Goal: Navigation & Orientation: Find specific page/section

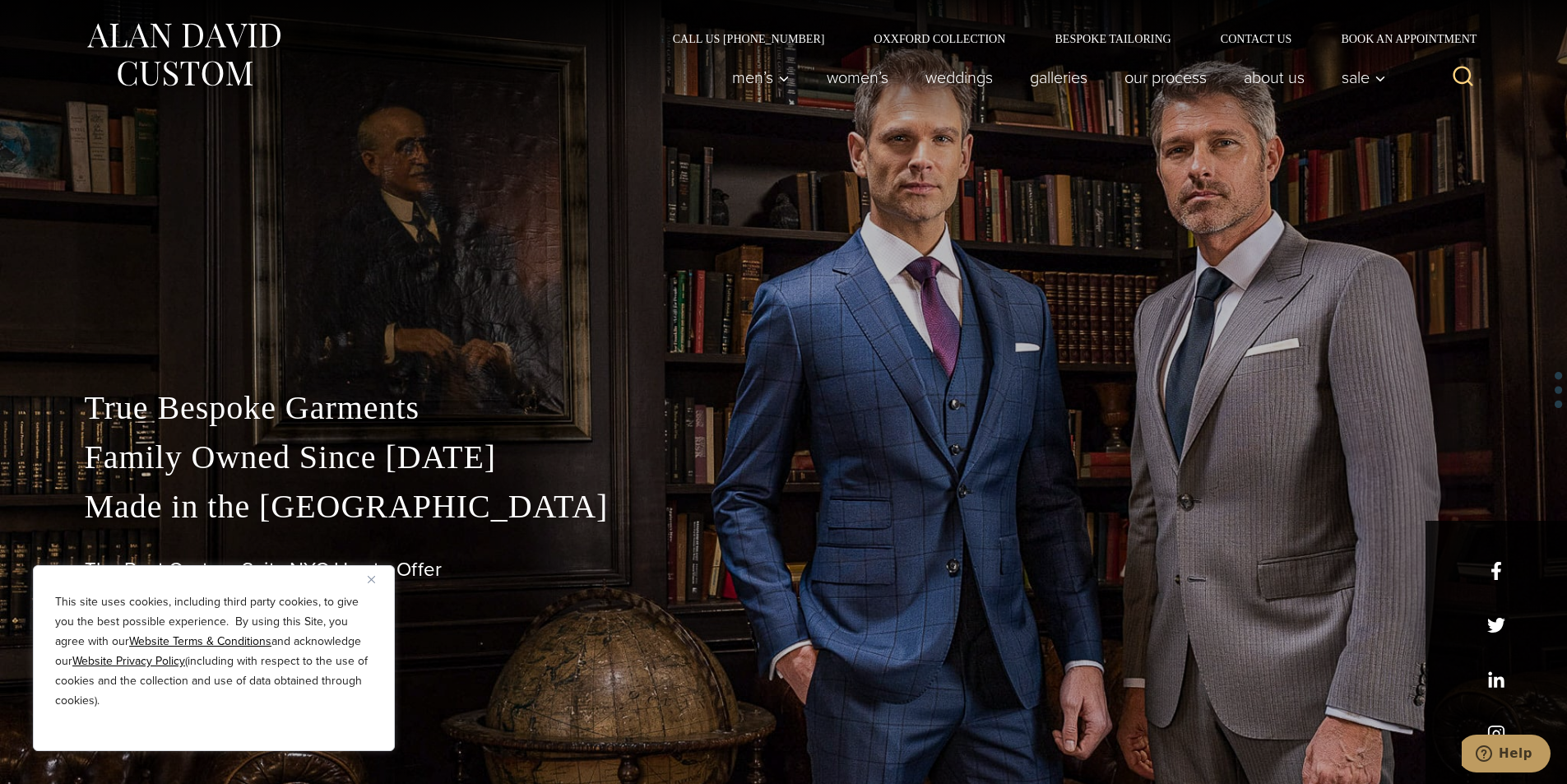
click at [361, 576] on div "This site uses cookies, including third party cookies, to give you the best pos…" at bounding box center [213, 658] width 362 height 186
click at [853, 69] on link "Women’s" at bounding box center [857, 76] width 99 height 33
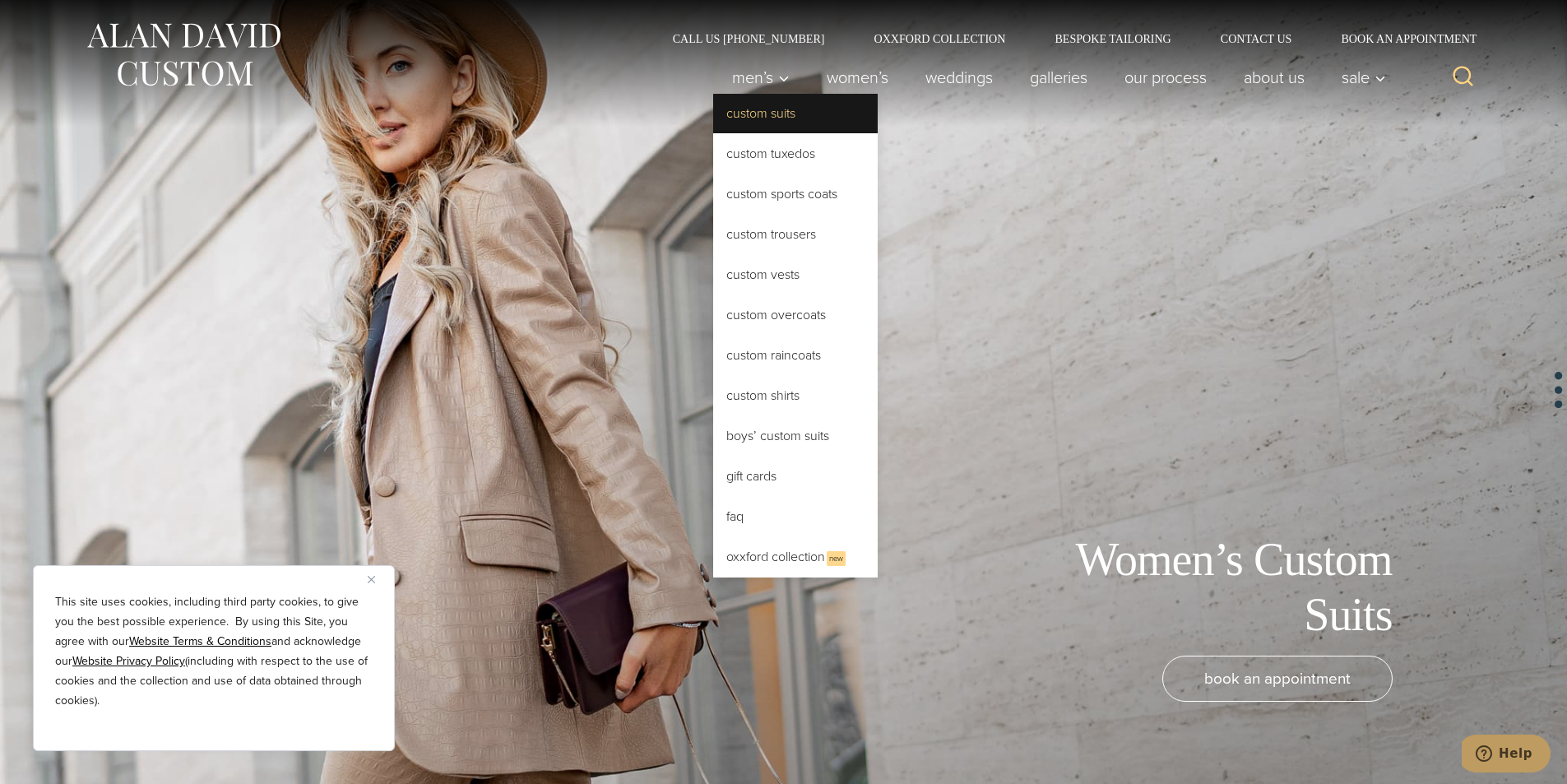
click at [742, 107] on link "Custom Suits" at bounding box center [796, 113] width 165 height 39
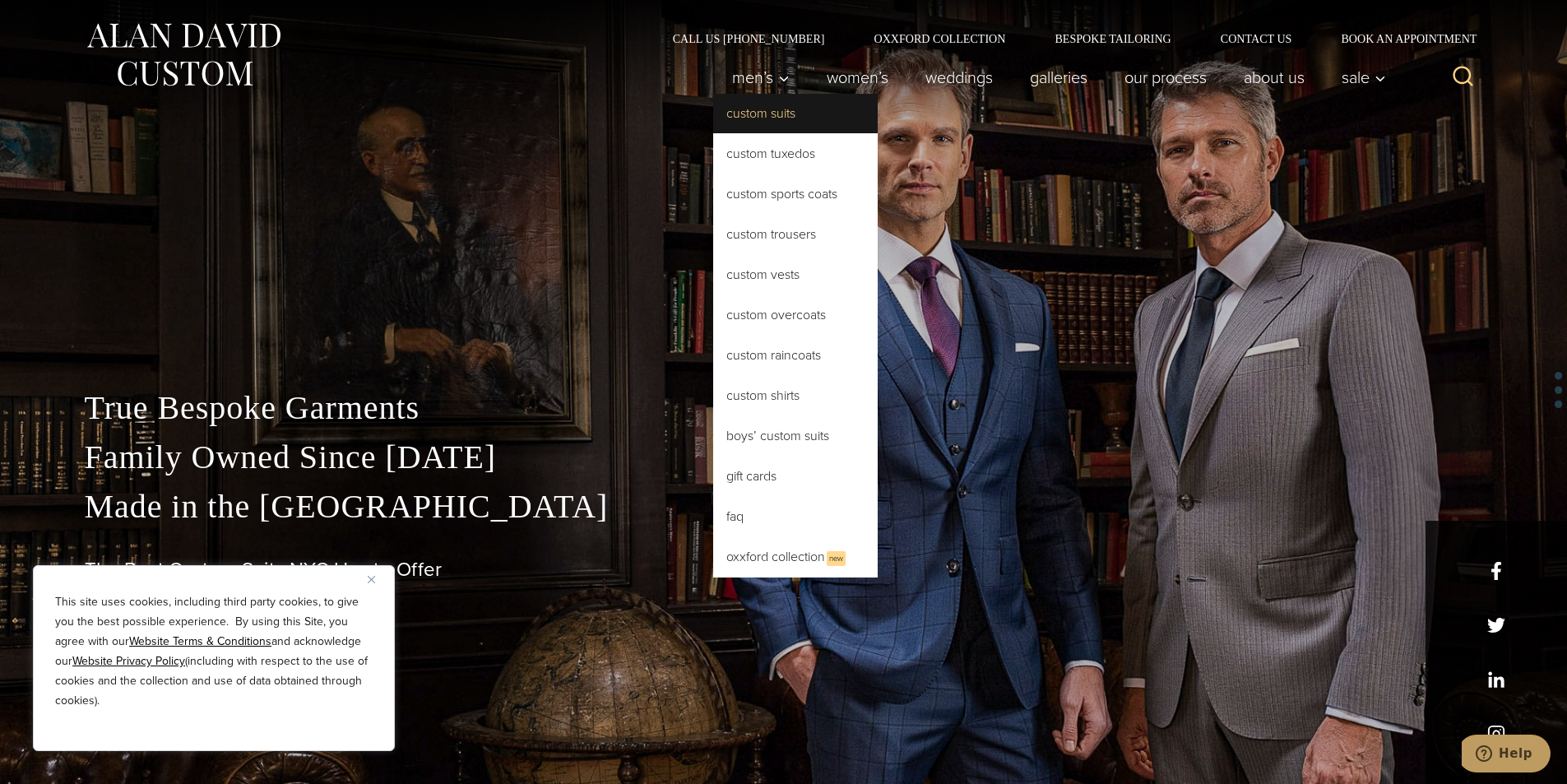
click at [745, 105] on link "Custom Suits" at bounding box center [796, 113] width 165 height 39
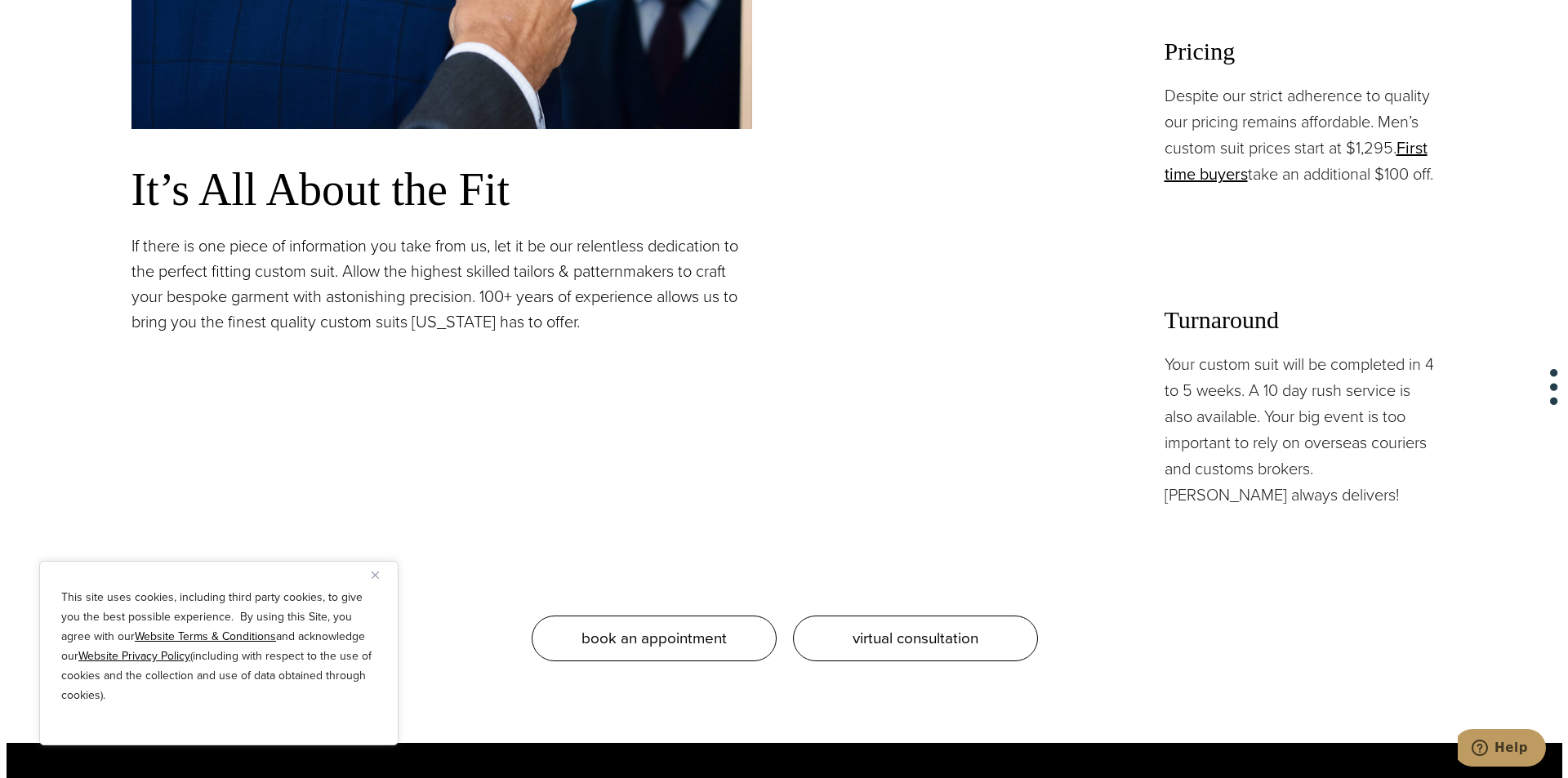
scroll to position [1550, 0]
